Goal: Find specific page/section: Find specific page/section

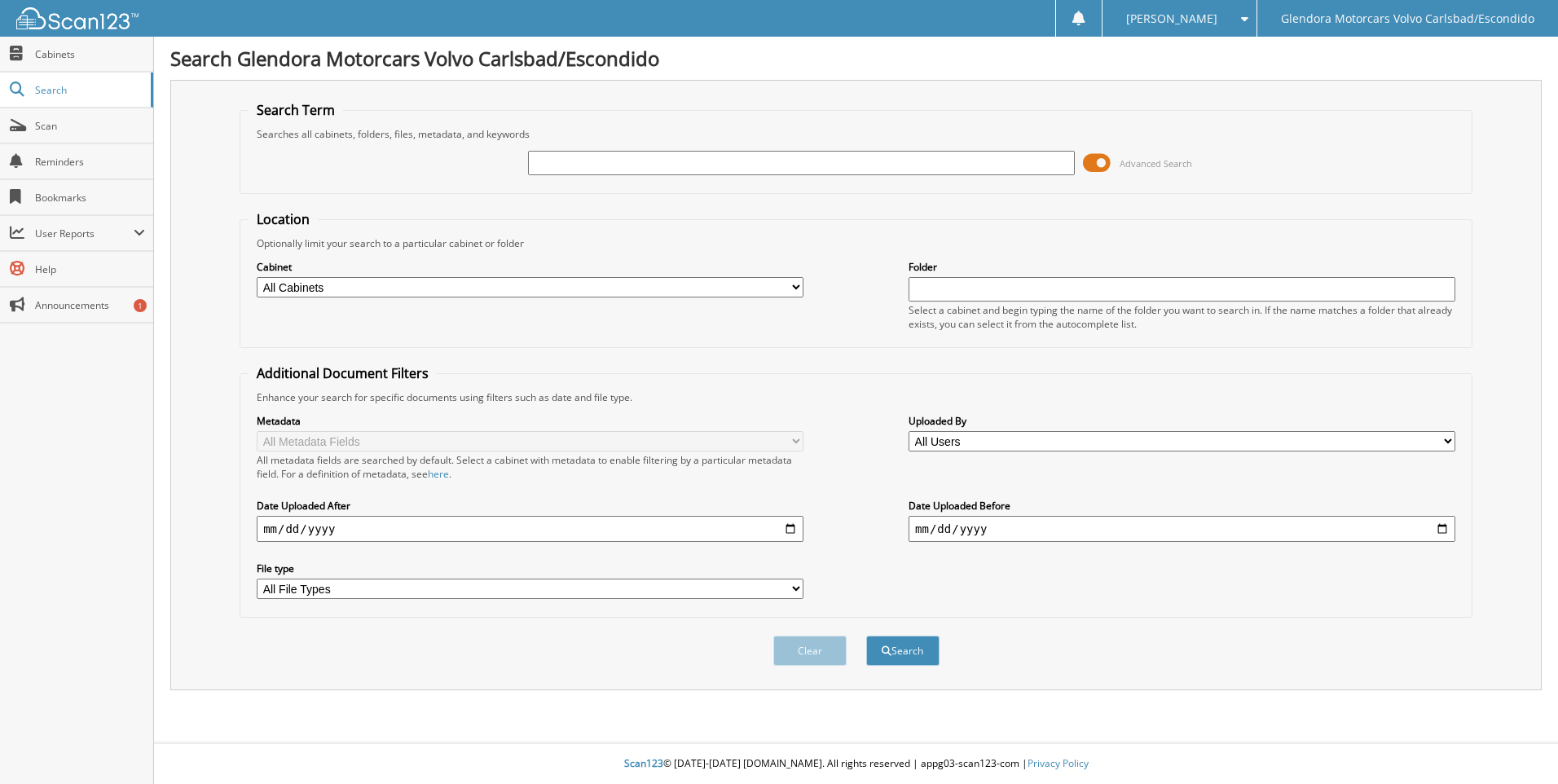
click at [1145, 163] on span "Advanced Search" at bounding box center [1156, 164] width 73 height 12
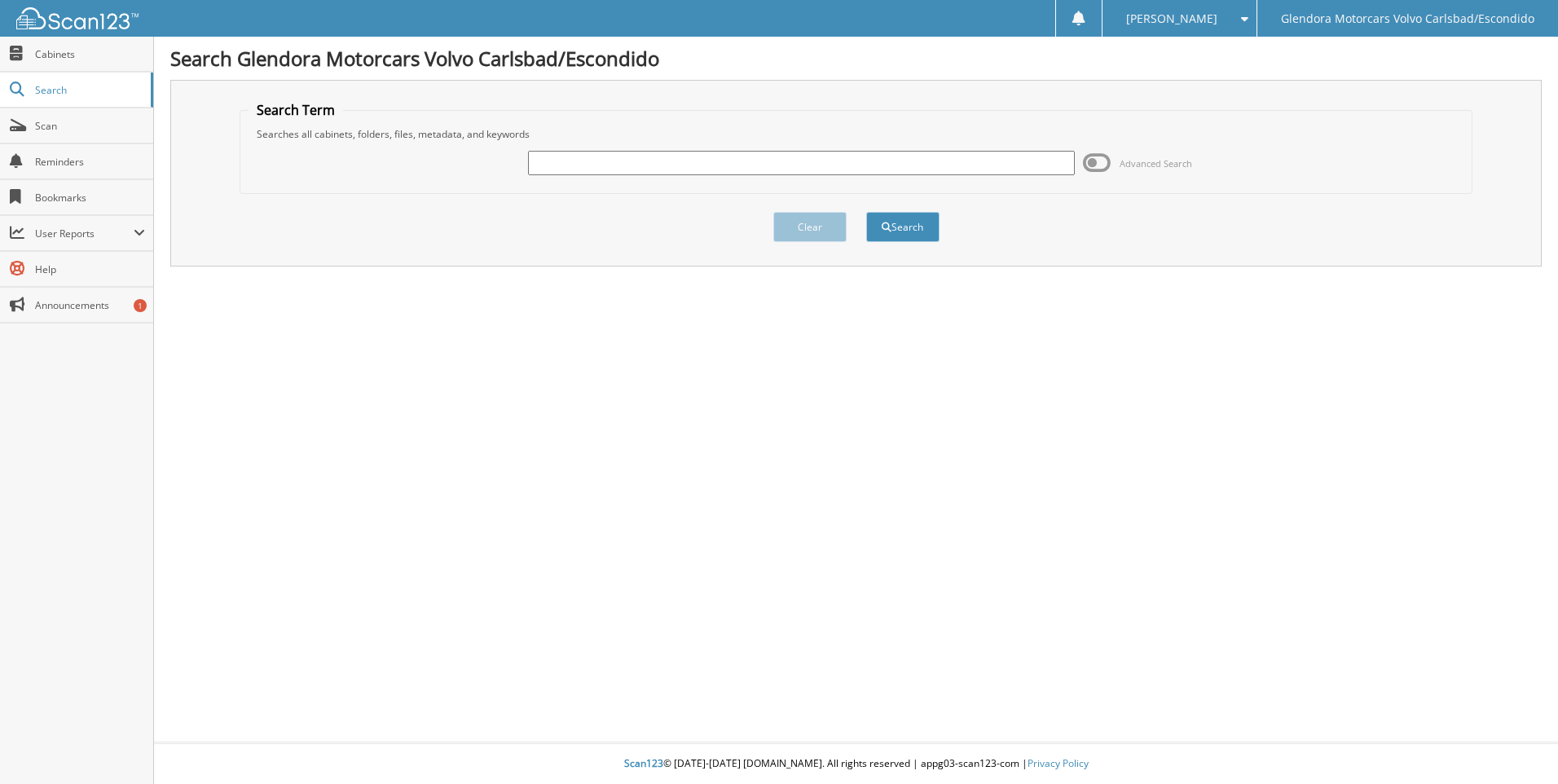
click at [868, 165] on input "text" at bounding box center [802, 163] width 547 height 25
type input "132154"
click at [867, 211] on button "Search" at bounding box center [903, 227] width 73 height 30
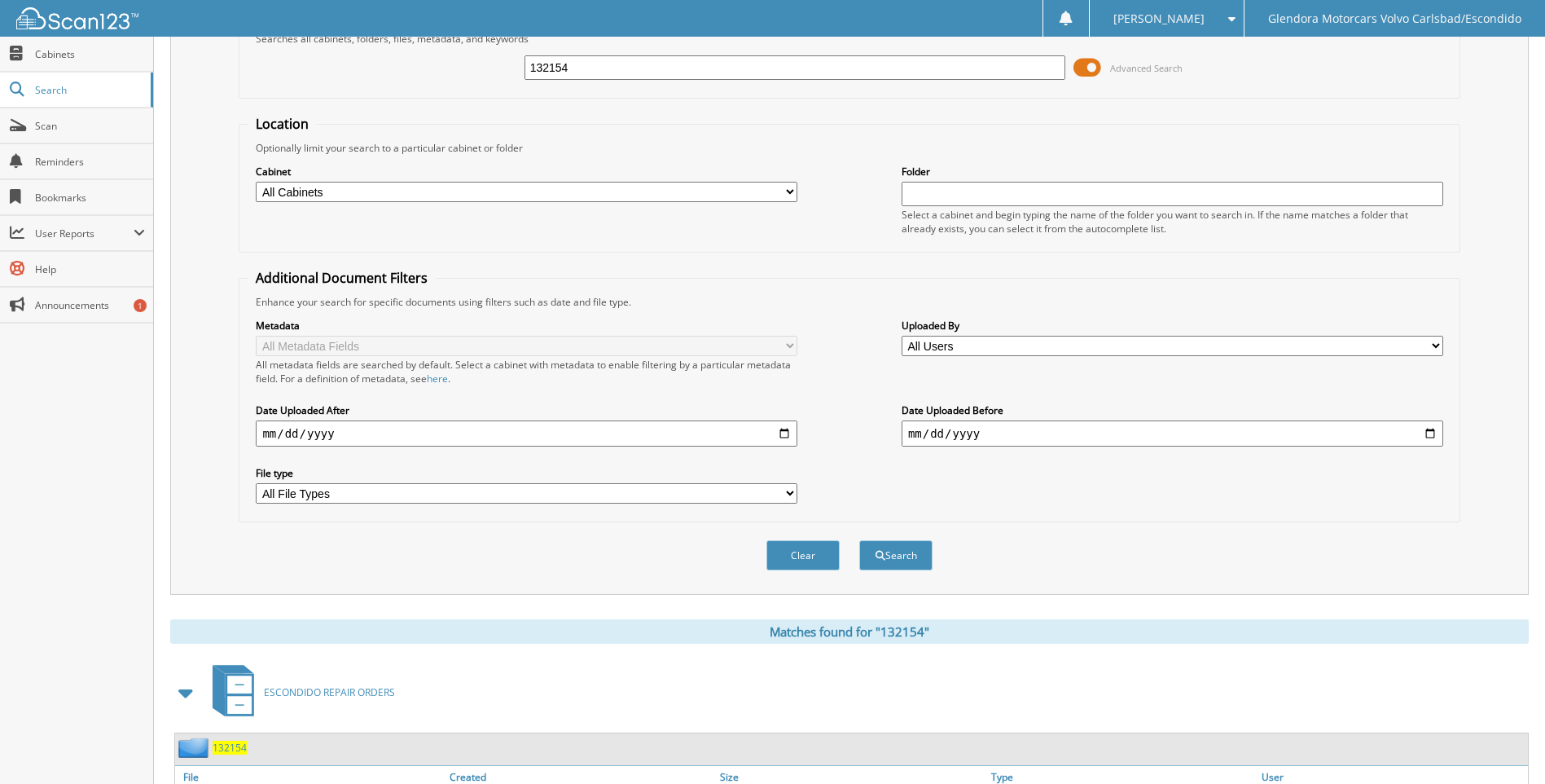
scroll to position [190, 0]
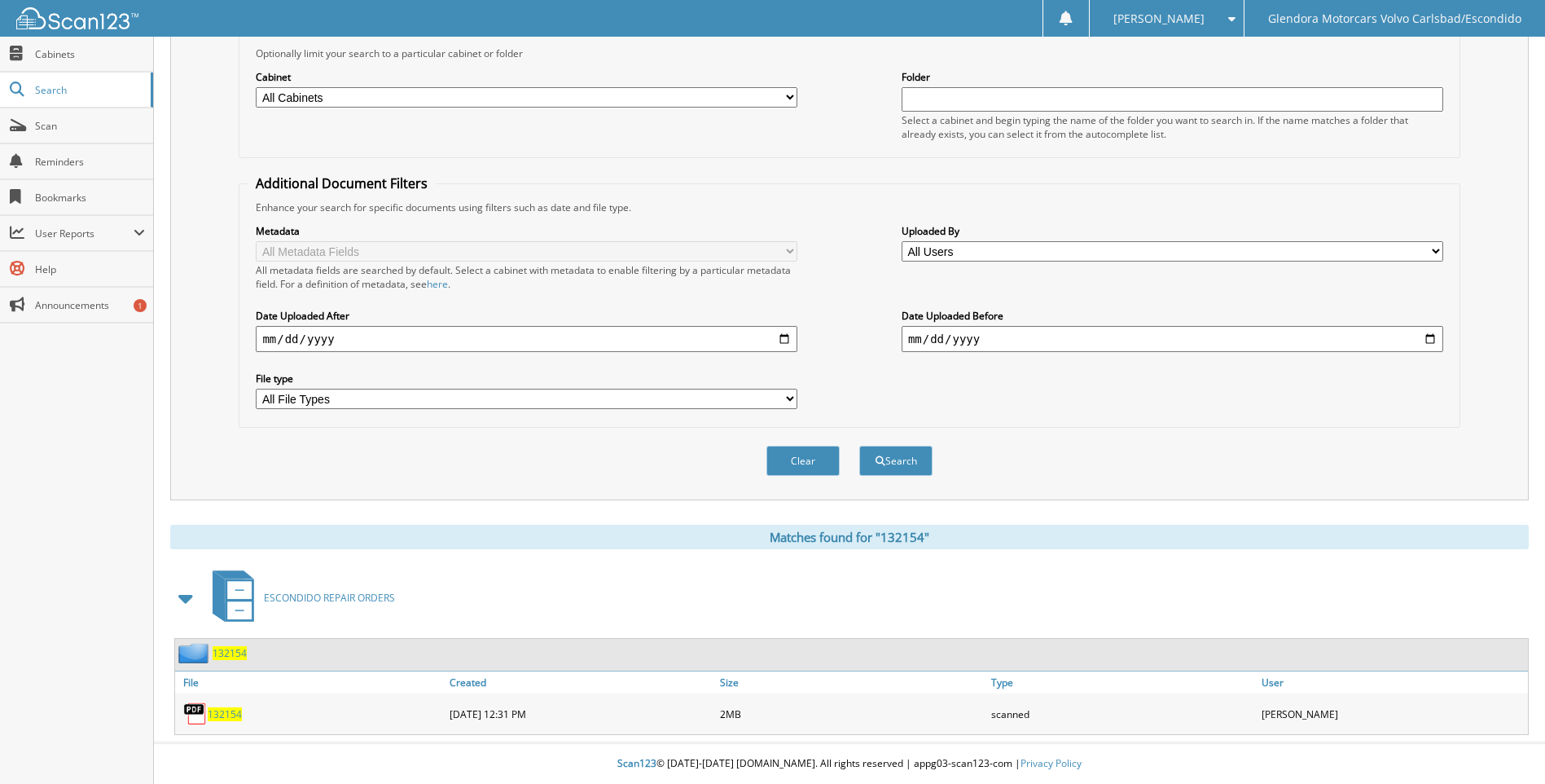
click at [230, 718] on span "132154" at bounding box center [225, 714] width 35 height 14
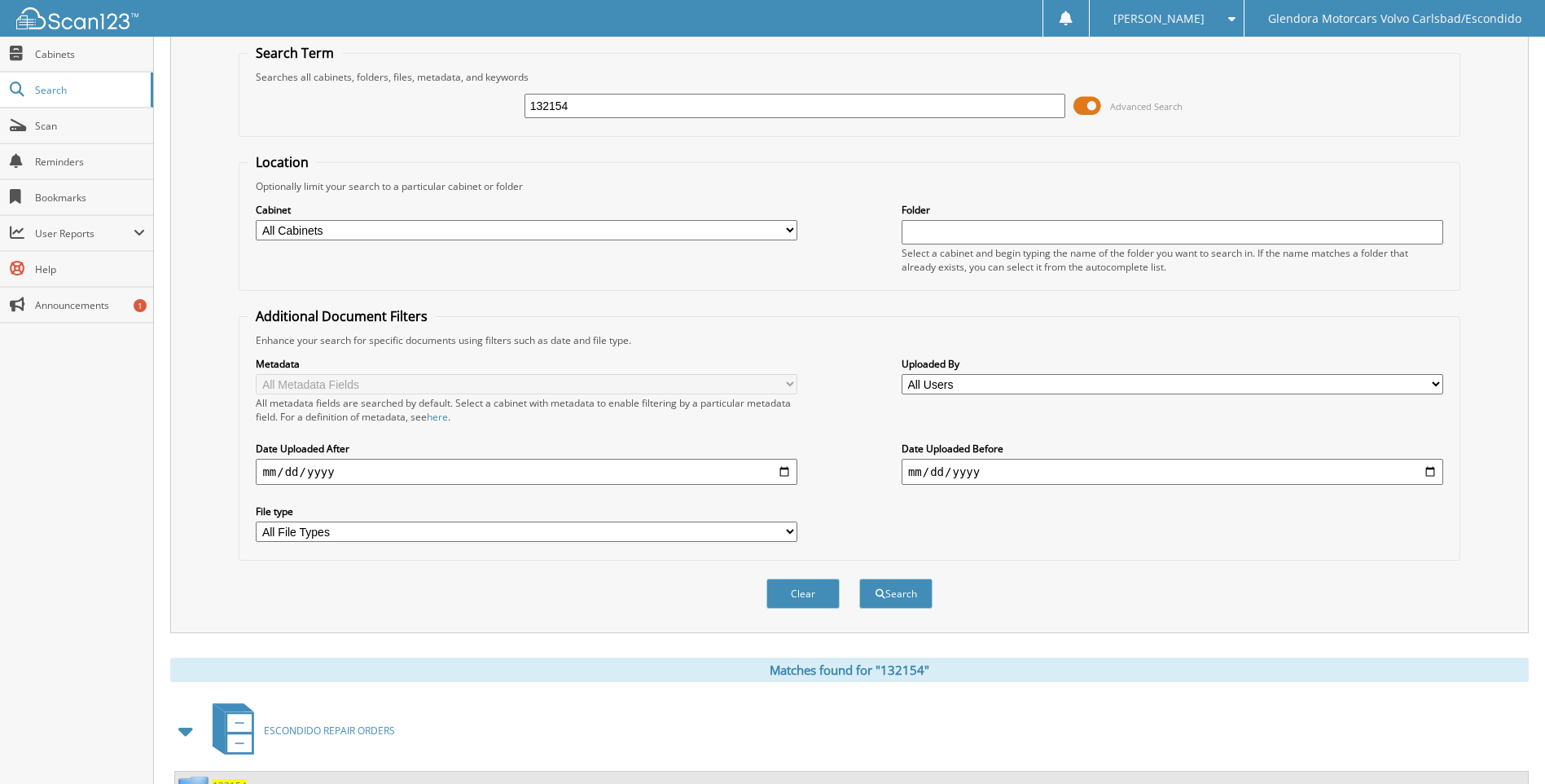
scroll to position [0, 0]
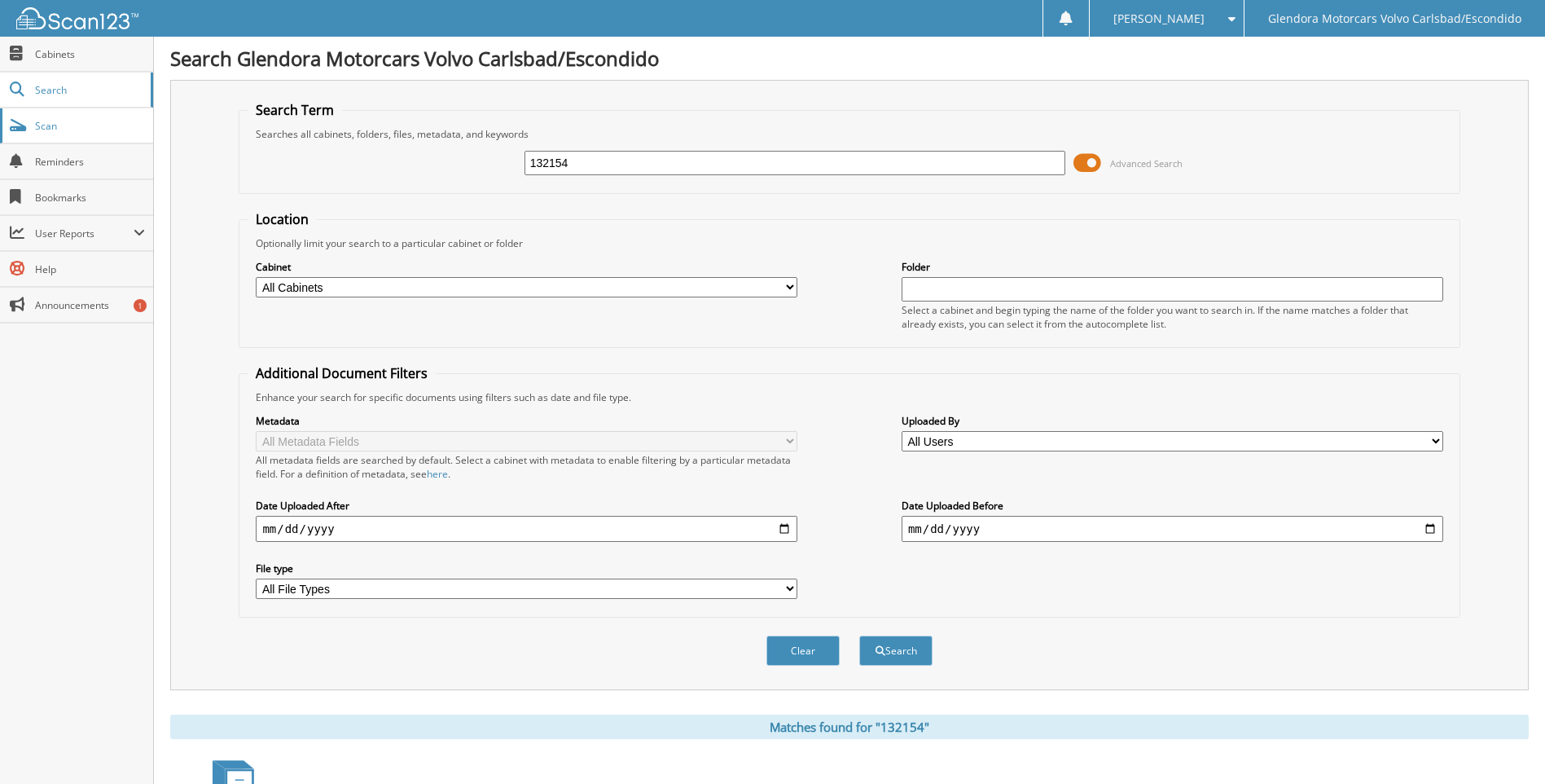
click at [111, 128] on span "Scan" at bounding box center [90, 126] width 110 height 14
